Goal: Find specific page/section: Locate a particular part of the current website

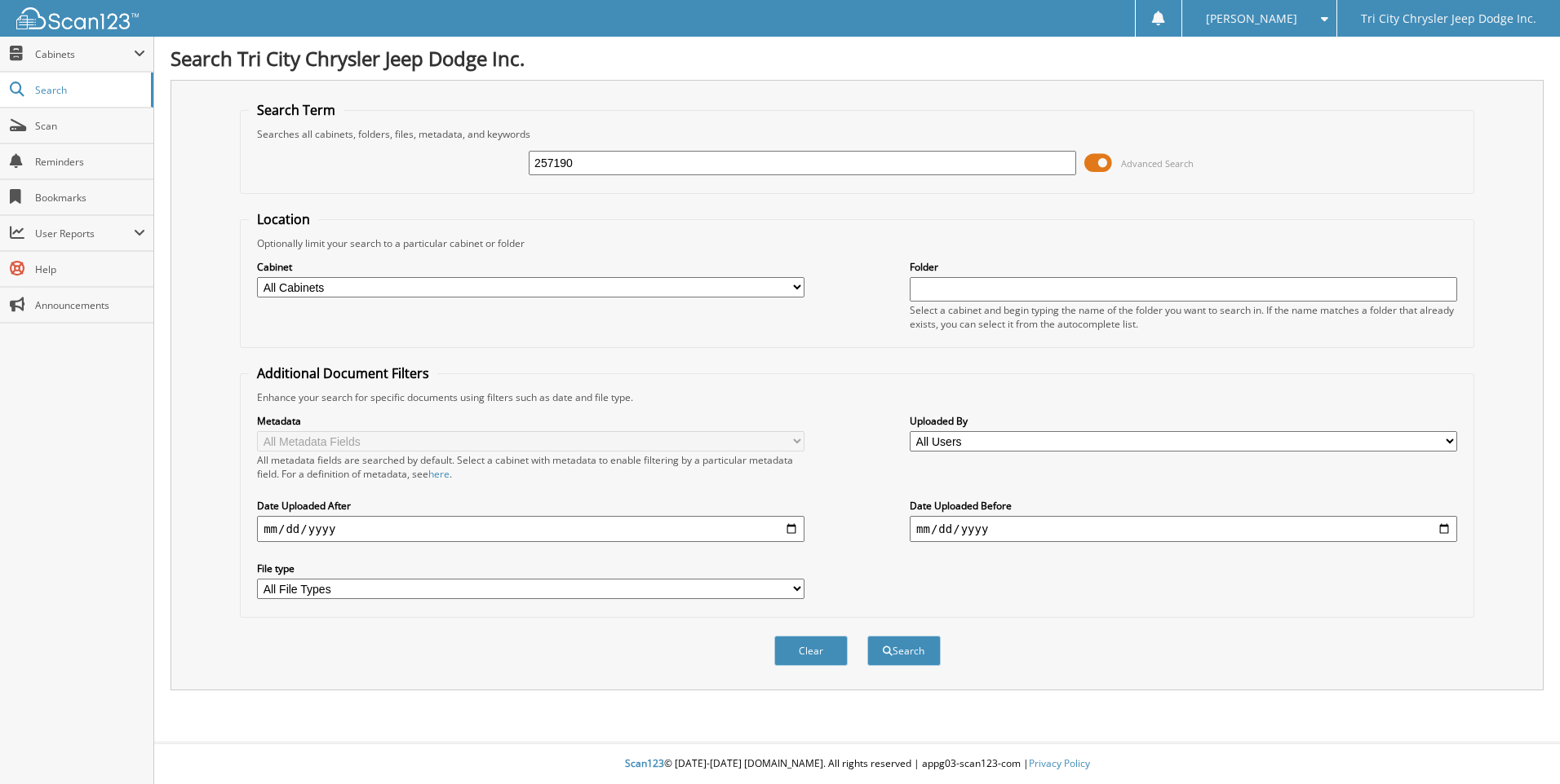
type input "257190"
click at [867, 636] on button "Search" at bounding box center [904, 651] width 74 height 30
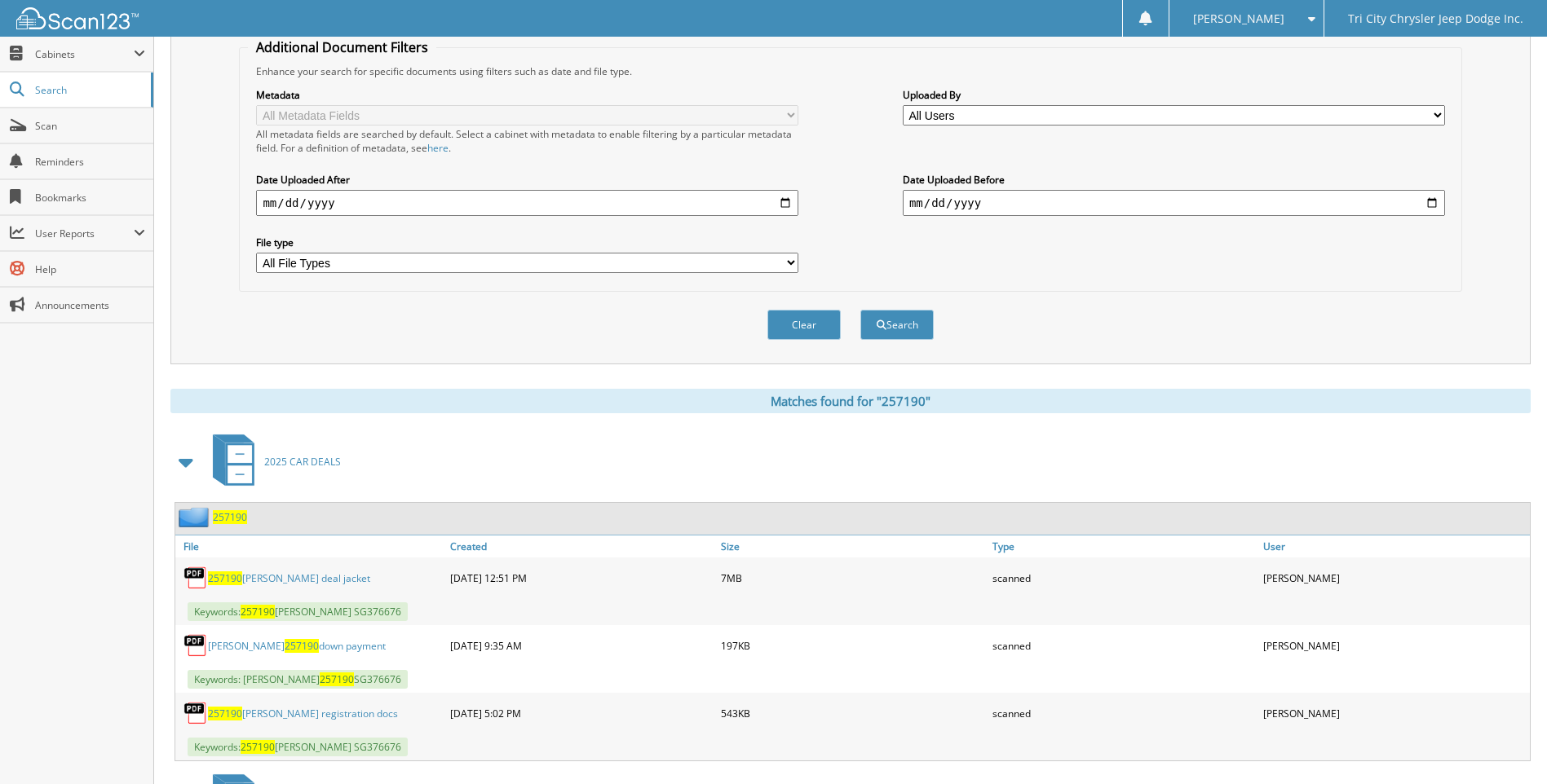
scroll to position [467, 0]
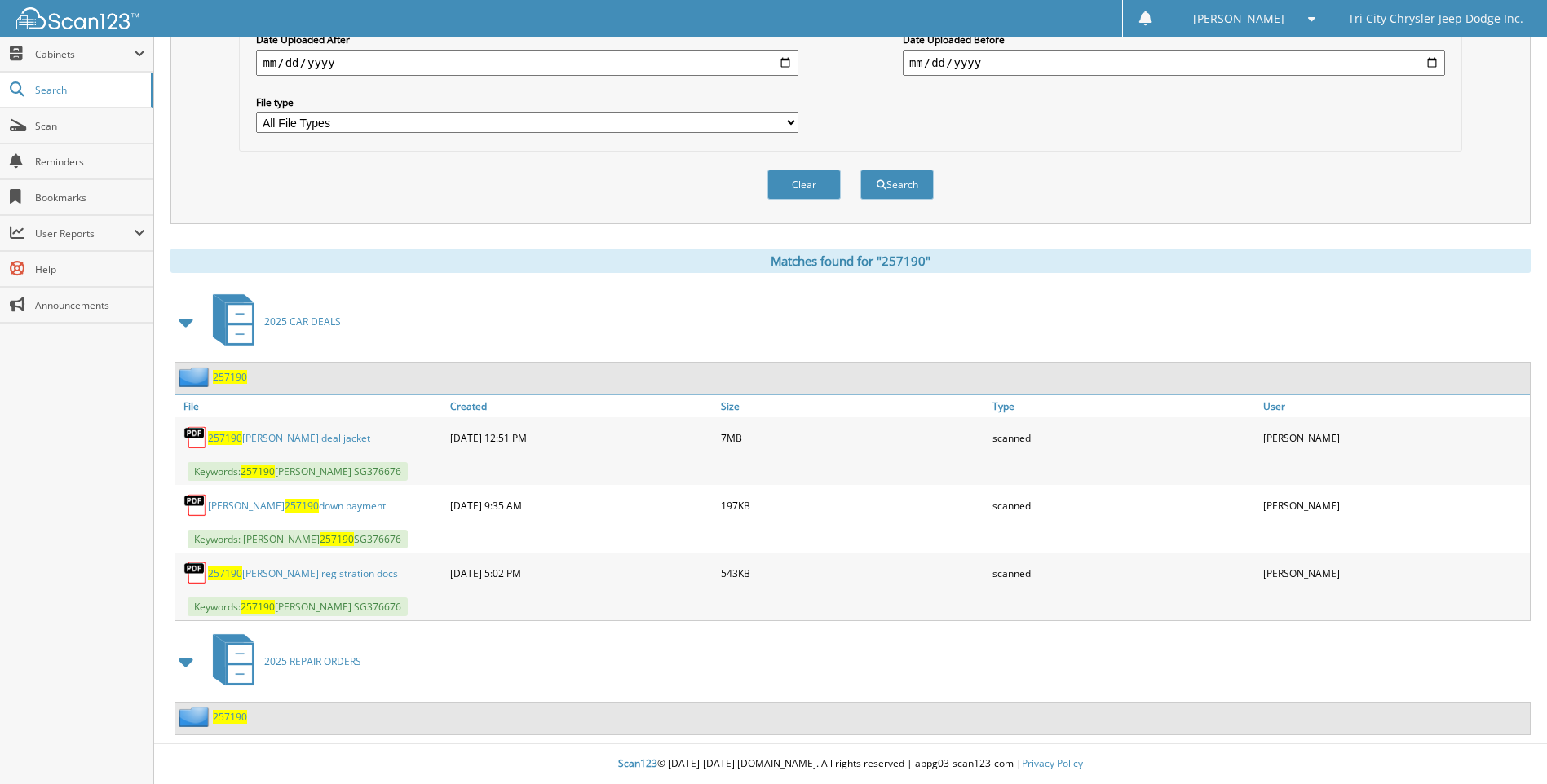
click at [320, 435] on link "257190 HOUCHINS deal jacket" at bounding box center [288, 438] width 162 height 14
